Goal: Transaction & Acquisition: Purchase product/service

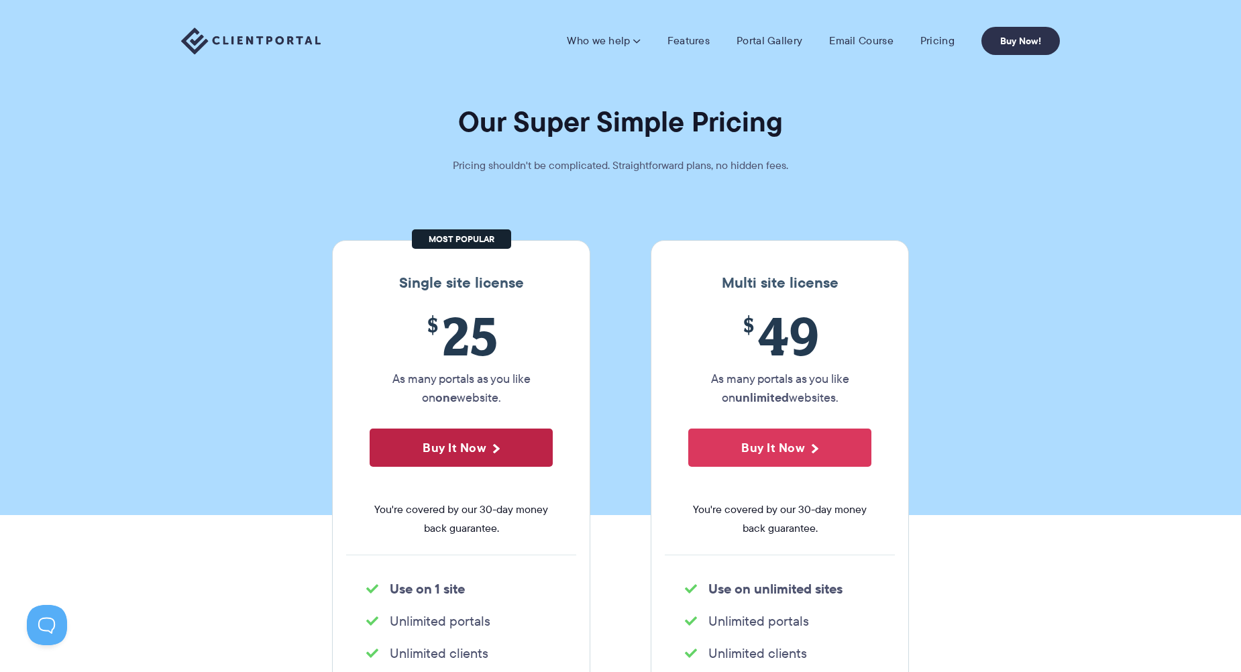
click at [498, 437] on button "Buy It Now" at bounding box center [461, 448] width 183 height 38
click at [765, 40] on link "Portal Gallery" at bounding box center [770, 40] width 66 height 13
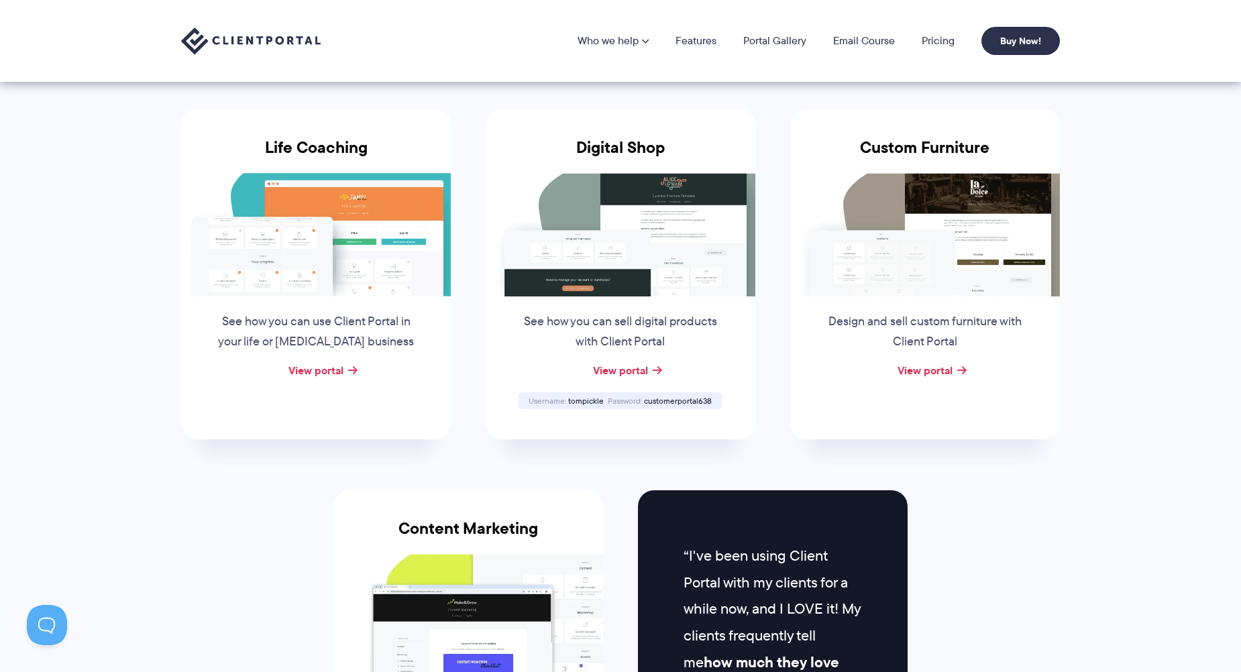
scroll to position [955, 0]
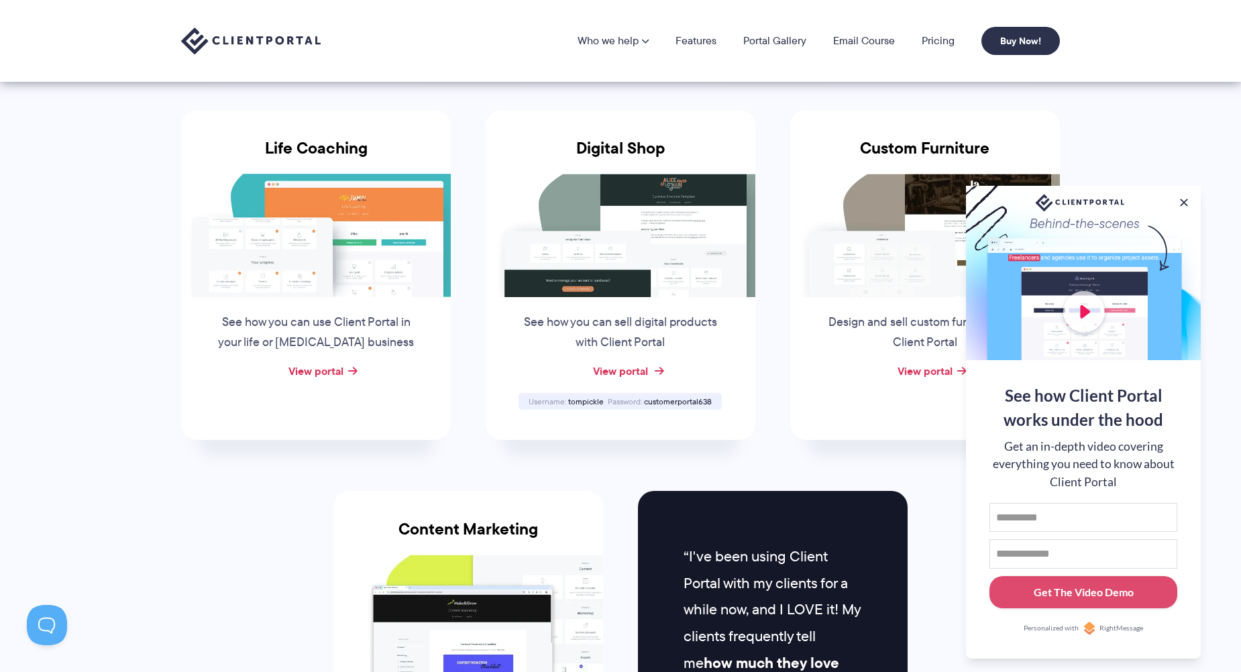
click at [631, 370] on link "View portal" at bounding box center [620, 371] width 55 height 16
click at [676, 400] on span "customerportal638" at bounding box center [678, 401] width 68 height 11
copy span "customerportal638"
click at [812, 419] on div "Custom Furniture Design and sell custom furniture with Client Portal View portal" at bounding box center [925, 275] width 270 height 330
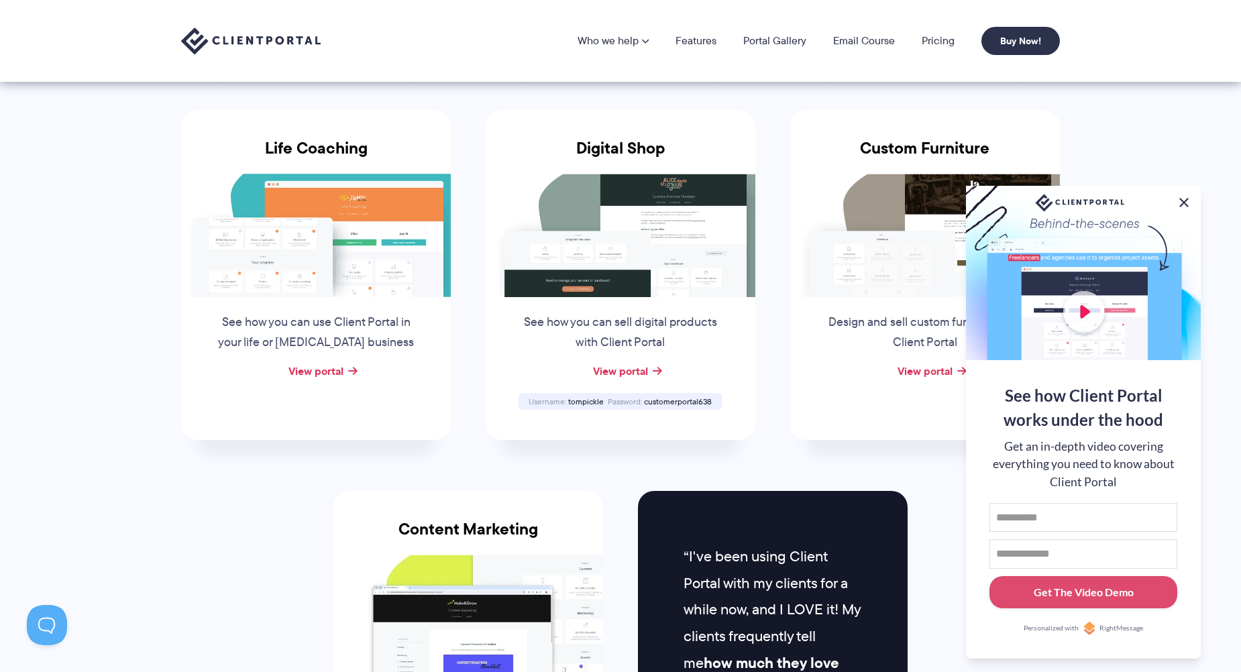
click at [1189, 205] on button at bounding box center [1184, 203] width 16 height 16
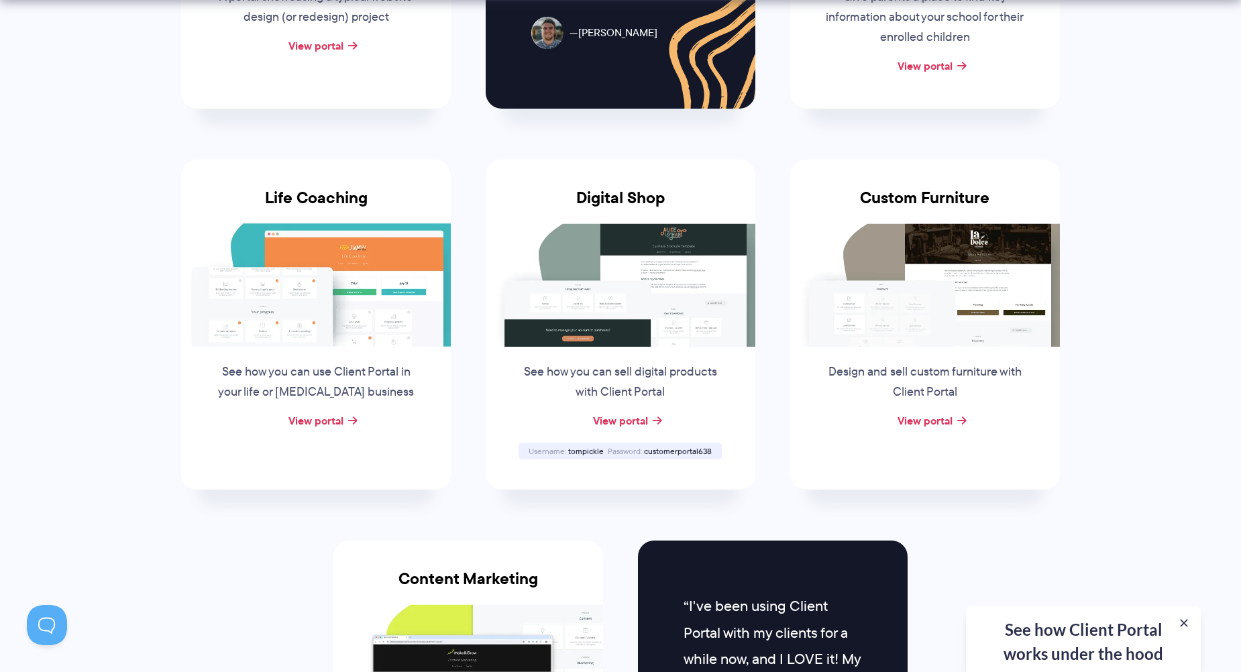
scroll to position [906, 0]
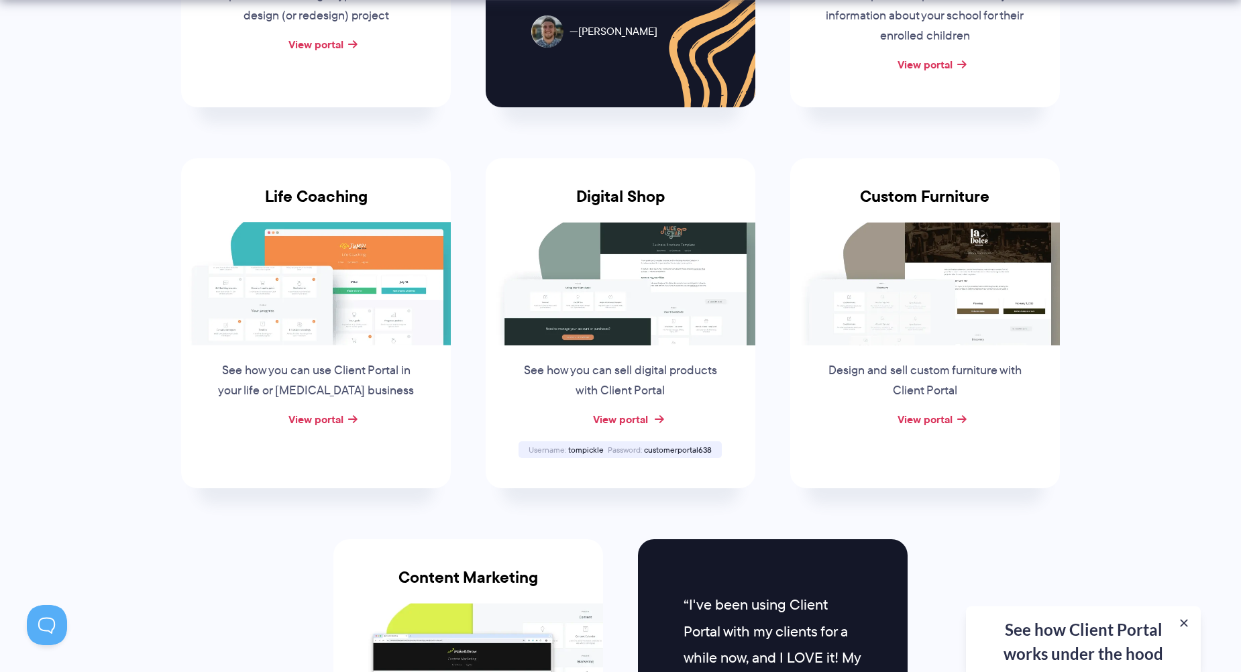
click at [620, 425] on link "View portal" at bounding box center [620, 419] width 55 height 16
